Goal: Task Accomplishment & Management: Use online tool/utility

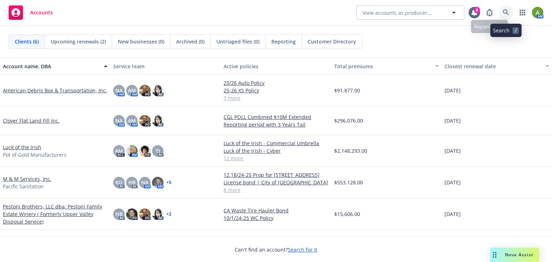
click at [508, 14] on icon at bounding box center [506, 12] width 6 height 6
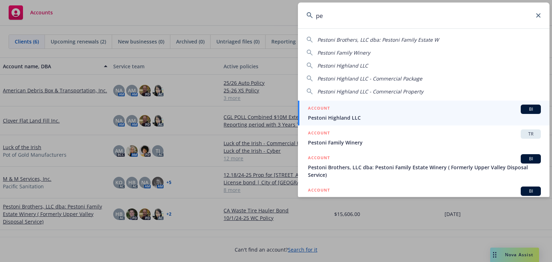
type input "p"
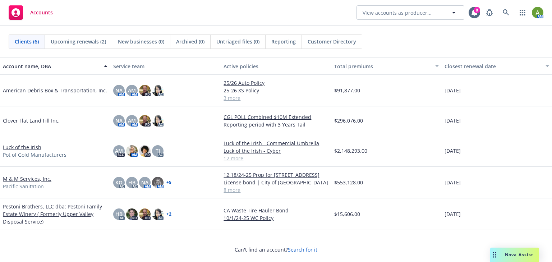
click at [19, 210] on link "Pestoni Brothers, LLC dba: Pestoni Family Estate Winery ( Formerly Upper Valley…" at bounding box center [55, 214] width 105 height 23
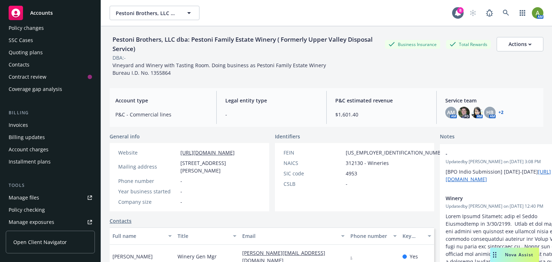
scroll to position [115, 0]
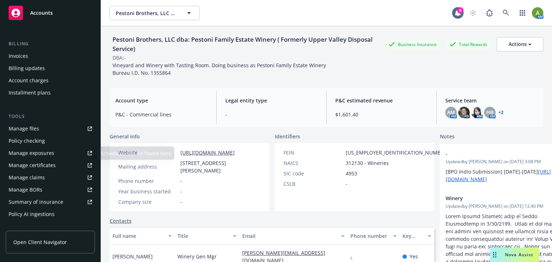
click at [26, 129] on div "Manage files" at bounding box center [24, 129] width 31 height 12
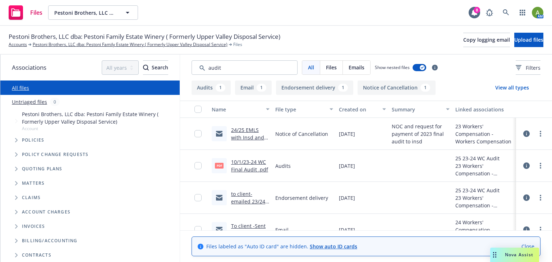
type input "audit"
click at [252, 168] on link "10/1/23-24 WC Final Audit .pdf" at bounding box center [249, 166] width 37 height 14
click at [194, 168] on input "checkbox" at bounding box center [197, 165] width 7 height 7
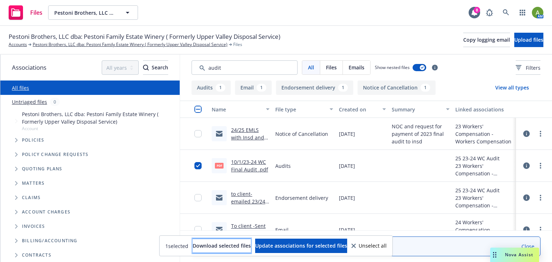
click at [193, 246] on button "Download selected files" at bounding box center [222, 246] width 58 height 14
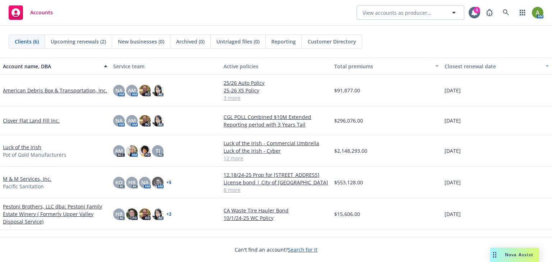
click at [513, 257] on span "Nova Assist" at bounding box center [519, 255] width 28 height 6
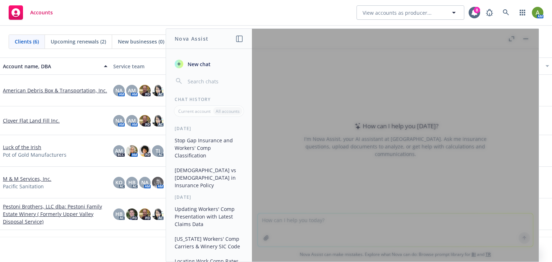
click at [318, 149] on div at bounding box center [395, 145] width 287 height 233
click at [512, 224] on div at bounding box center [395, 145] width 287 height 233
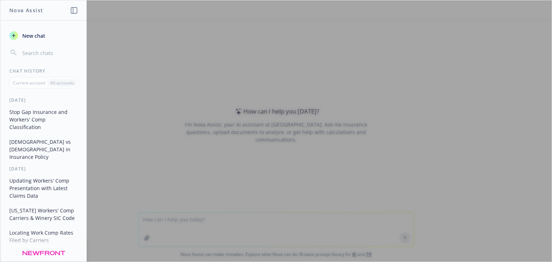
click at [12, 35] on icon "button" at bounding box center [14, 36] width 6 height 6
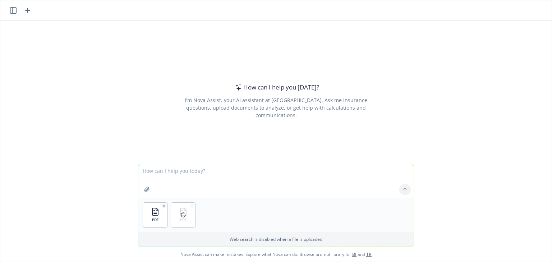
drag, startPoint x: 179, startPoint y: 180, endPoint x: 184, endPoint y: 178, distance: 5.0
click at [179, 180] on textarea at bounding box center [275, 181] width 275 height 34
type textarea "C"
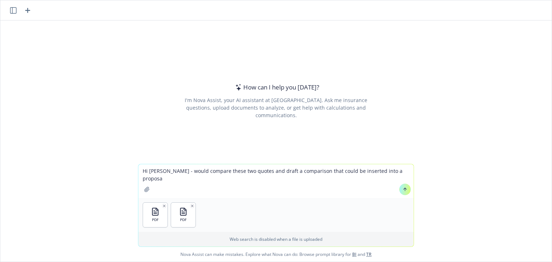
type textarea "Hi Nova - would compare these two quotes and draft a comparison that could be i…"
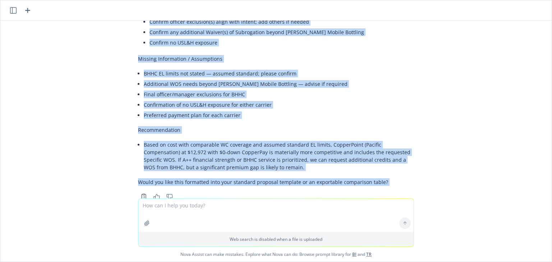
scroll to position [1051, 0]
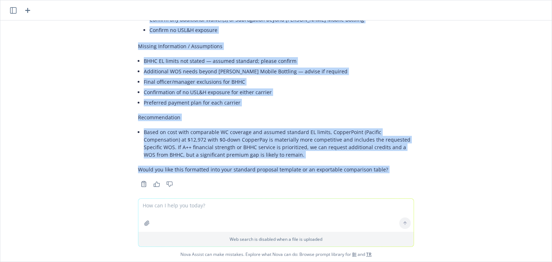
drag, startPoint x: 134, startPoint y: 93, endPoint x: 281, endPoint y: 193, distance: 177.8
click at [283, 200] on div "pdf PROPOSAL-09-08-2025-04.pdf pdf Quote Packet 09.18.25.pdf Hi Nova - would co…" at bounding box center [275, 140] width 551 height 241
copy div "Overview Insured: Pestoni Brothers, LLC Term: 10/01/2025 – 10/01/2026 State: CA…"
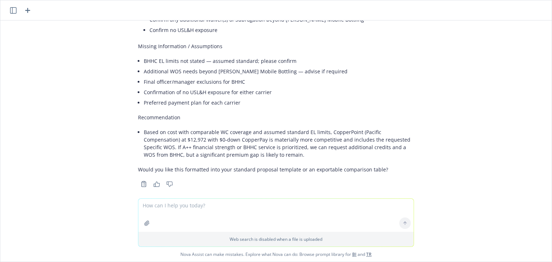
click at [181, 206] on textarea at bounding box center [275, 215] width 275 height 33
type textarea "Can you put this result into a word document"
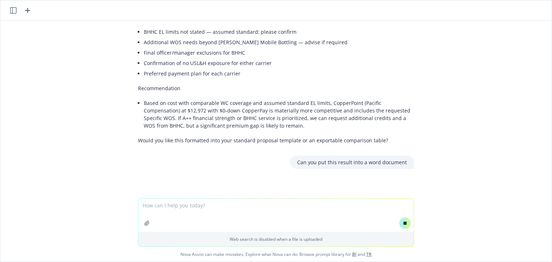
scroll to position [1084, 0]
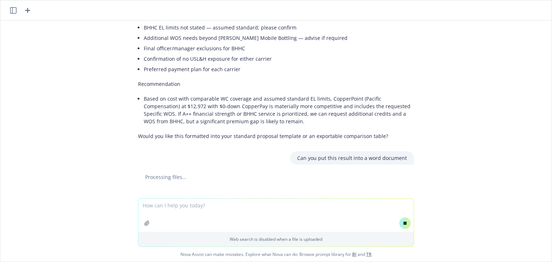
click at [180, 209] on textarea at bounding box center [275, 215] width 275 height 33
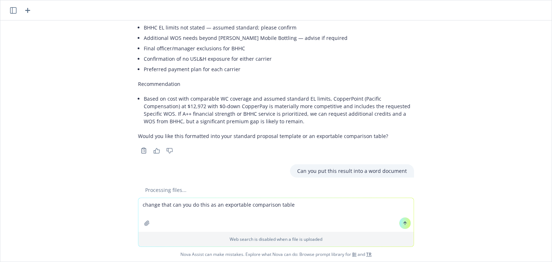
scroll to position [1115, 0]
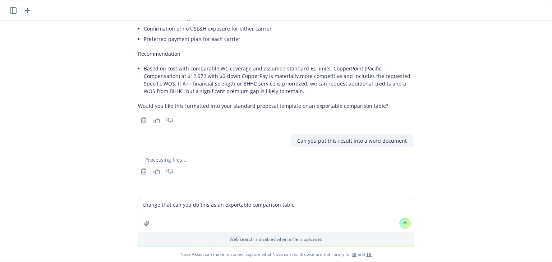
type textarea "change that can you do this as an exportable comparison table"
click at [10, 12] on icon "button" at bounding box center [13, 10] width 6 height 6
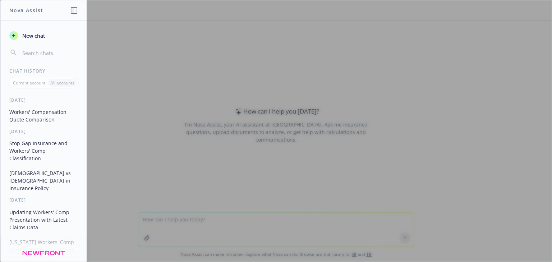
click at [38, 116] on button "Workers' Compensation Quote Comparison" at bounding box center [43, 115] width 74 height 19
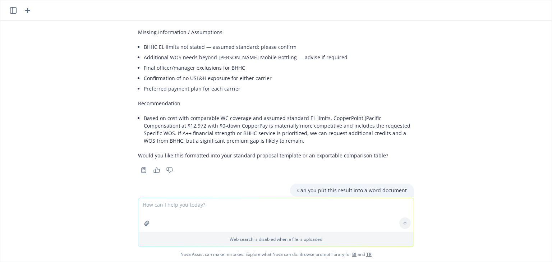
scroll to position [1074, 0]
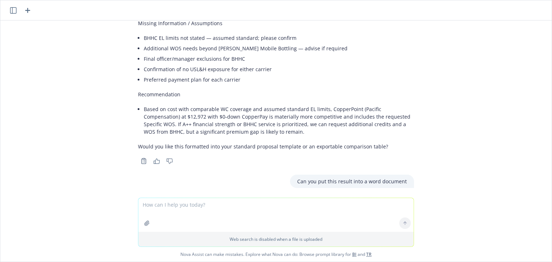
click at [143, 207] on textarea at bounding box center [275, 215] width 275 height 34
type textarea "can you put this result into an exportable comparison table"
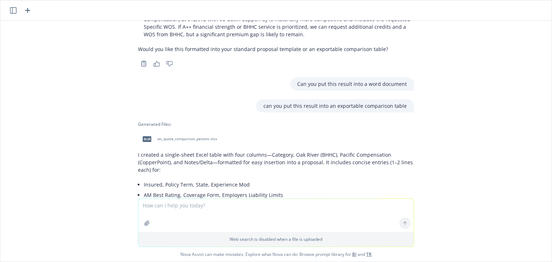
scroll to position [1169, 0]
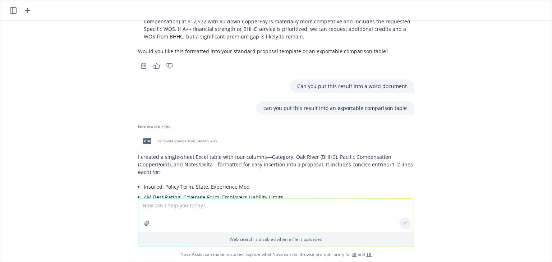
click at [148, 134] on div "xlsx" at bounding box center [146, 141] width 15 height 15
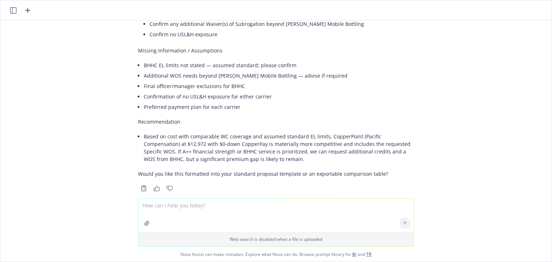
scroll to position [1026, 0]
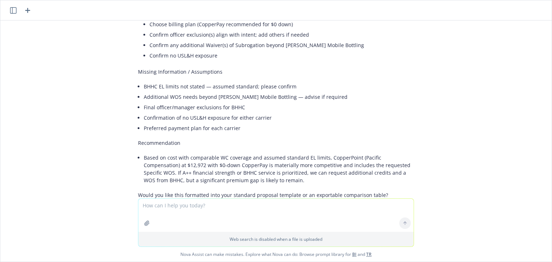
click at [165, 204] on textarea at bounding box center [275, 215] width 275 height 33
click at [222, 205] on textarea "can you make this chart look nicer" at bounding box center [275, 215] width 275 height 34
paste textarea "Class Description Expiring BHHC CP % Change (Copperpoint/BHHC) 2142 Wineries – …"
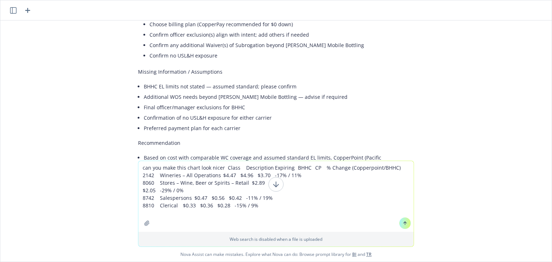
drag, startPoint x: 269, startPoint y: 210, endPoint x: 221, endPoint y: 167, distance: 63.9
click at [221, 167] on textarea "can you make this chart look nicer Class Description Expiring BHHC CP % Change …" at bounding box center [275, 196] width 275 height 71
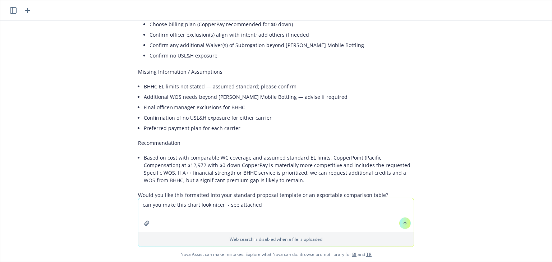
type textarea "can you make this chart look nicer - see attached"
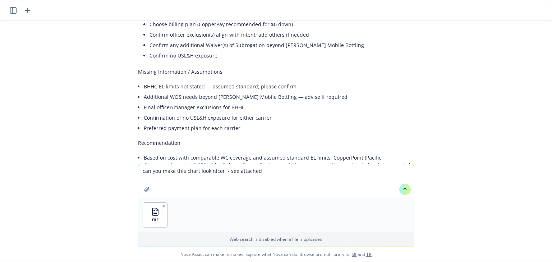
click at [403, 190] on icon at bounding box center [405, 189] width 5 height 5
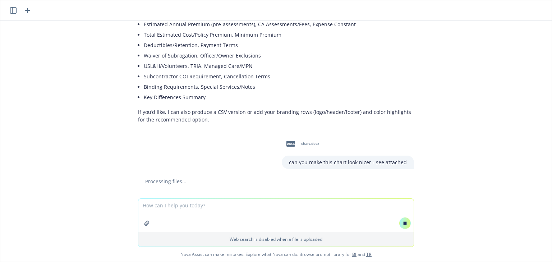
scroll to position [1358, 0]
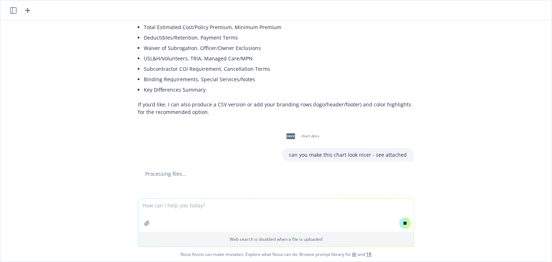
click at [290, 133] on span "docx" at bounding box center [290, 135] width 9 height 5
